Goal: Task Accomplishment & Management: Complete application form

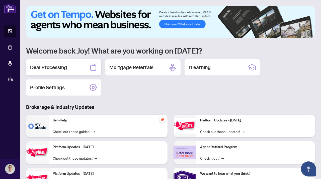
click at [75, 66] on div "Deal Processing" at bounding box center [63, 67] width 75 height 16
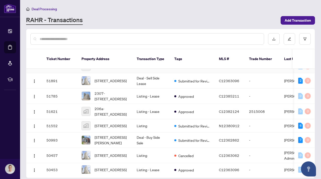
scroll to position [36, 0]
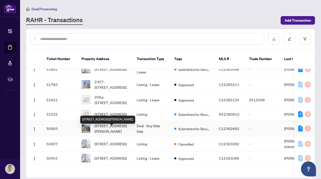
click at [113, 130] on span "[STREET_ADDRESS][PERSON_NAME]" at bounding box center [112, 128] width 34 height 11
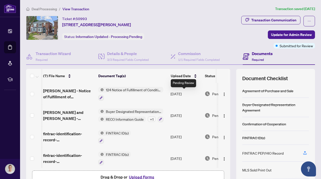
scroll to position [0, 25]
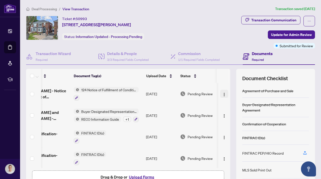
click at [223, 94] on img "button" at bounding box center [224, 94] width 4 height 4
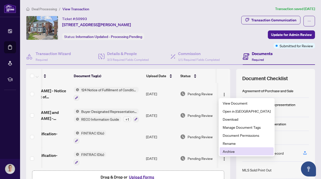
click at [221, 153] on li "Archive" at bounding box center [247, 151] width 54 height 8
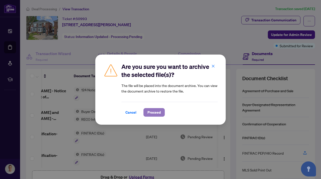
click at [150, 110] on span "Proceed" at bounding box center [153, 112] width 13 height 8
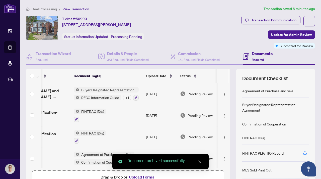
click at [140, 177] on button "Upload Forms" at bounding box center [141, 176] width 28 height 7
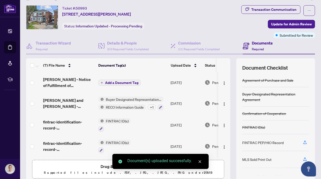
scroll to position [11, 0]
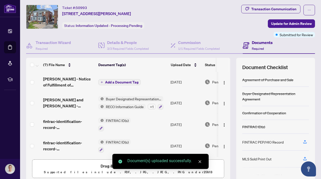
click at [120, 83] on span "Add a Document Tag" at bounding box center [121, 82] width 33 height 4
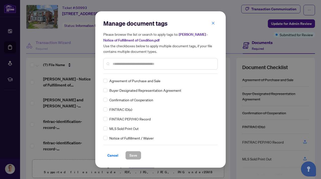
click at [122, 63] on input "text" at bounding box center [163, 64] width 101 height 6
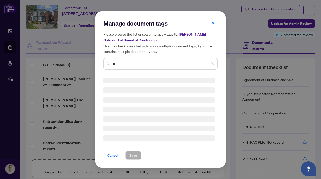
type input "*"
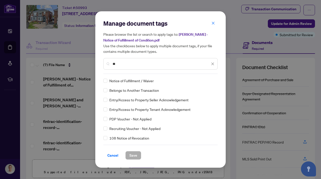
type input "**"
click at [134, 156] on span "Save" at bounding box center [133, 155] width 8 height 8
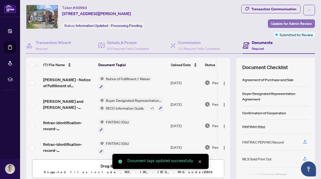
click at [285, 24] on span "Update for Admin Review" at bounding box center [291, 24] width 41 height 8
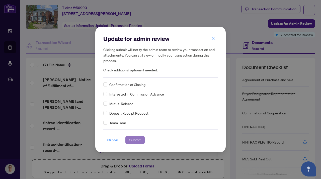
click at [136, 139] on span "Submit" at bounding box center [134, 140] width 11 height 8
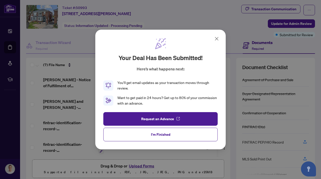
click at [212, 39] on div "Your deal has been submitted! Here’s what happens next: You’ll get email update…" at bounding box center [160, 72] width 114 height 68
click at [214, 39] on icon at bounding box center [217, 39] width 6 height 6
